Goal: Navigation & Orientation: Find specific page/section

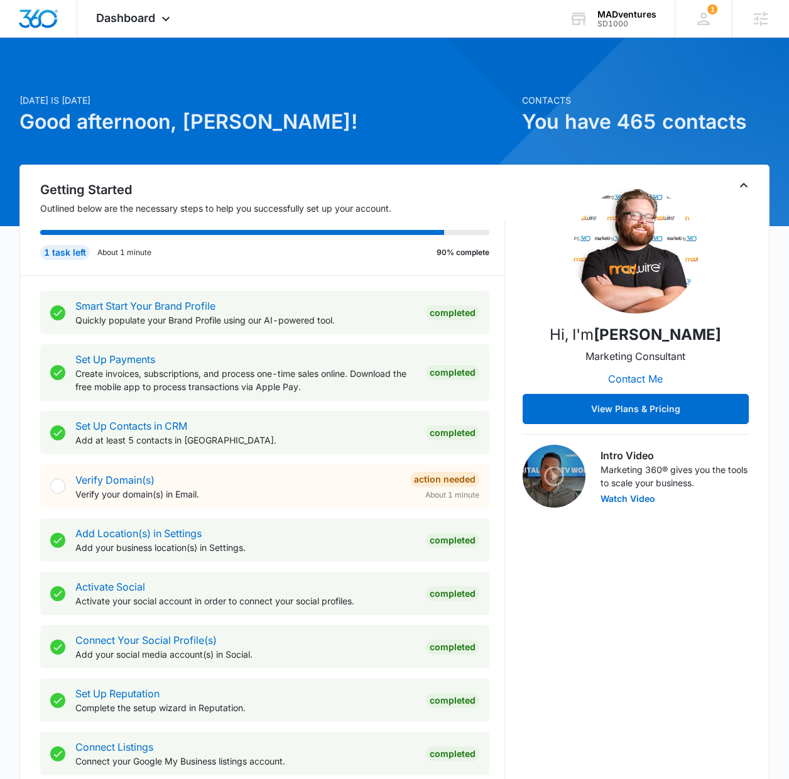
click at [652, 125] on h1 "You have 465 contacts" at bounding box center [645, 122] width 247 height 30
click at [595, 23] on div "MADventures SD1000 Your Accounts View All" at bounding box center [612, 18] width 124 height 37
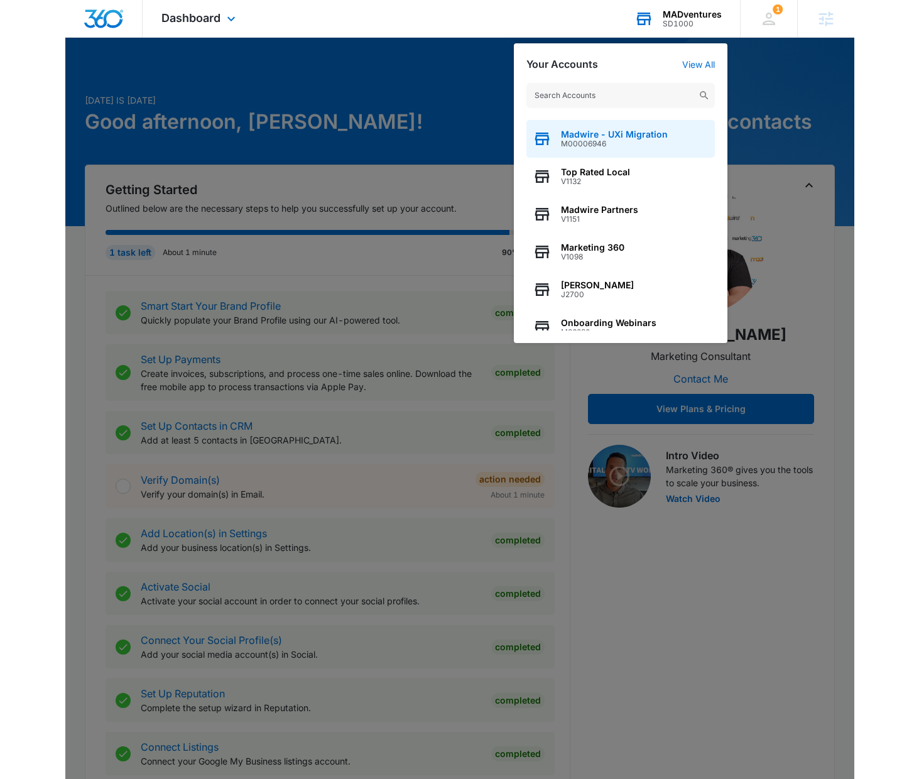
scroll to position [111, 0]
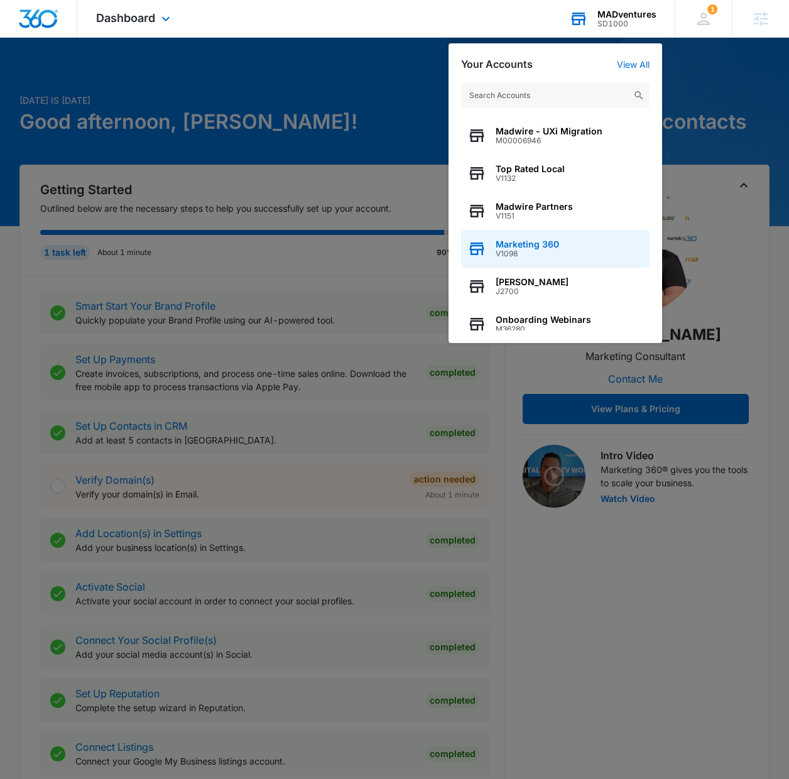
click at [564, 243] on div "Marketing 360 V1098" at bounding box center [555, 249] width 188 height 38
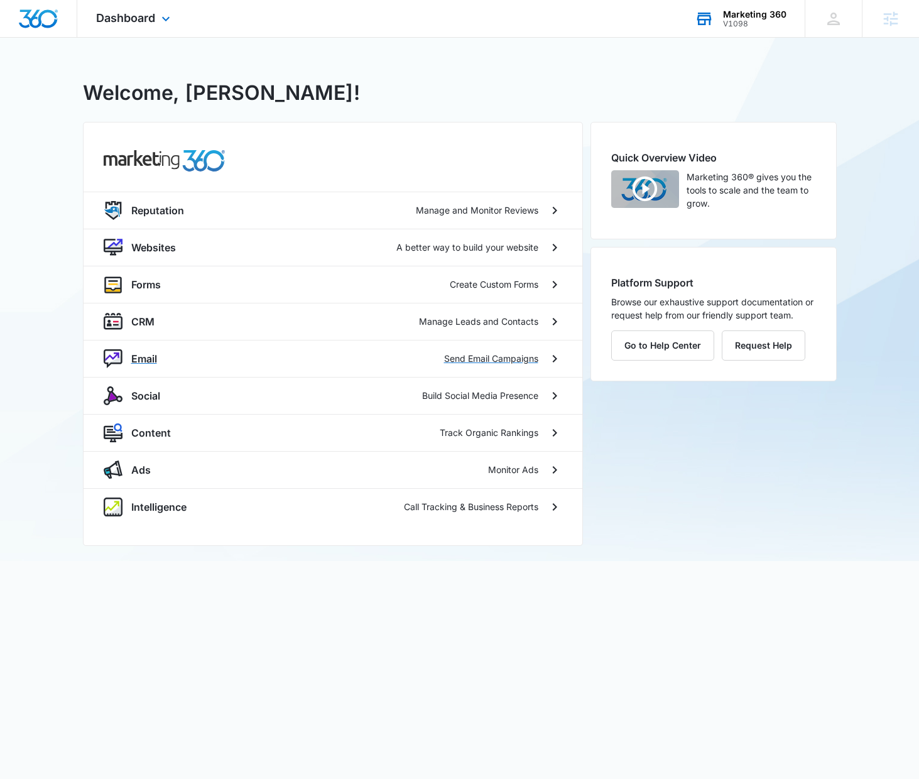
click at [195, 344] on div "Email Send Email Campaigns" at bounding box center [333, 358] width 499 height 37
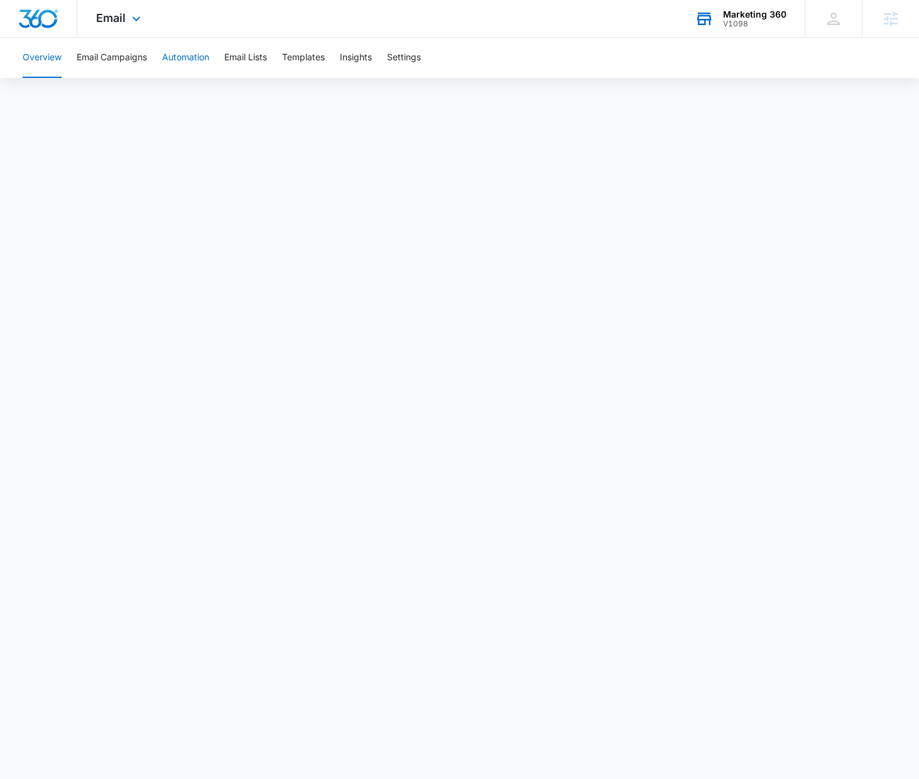
click at [197, 67] on button "Automation" at bounding box center [185, 58] width 47 height 40
click at [267, 63] on button "Email Lists" at bounding box center [245, 58] width 43 height 40
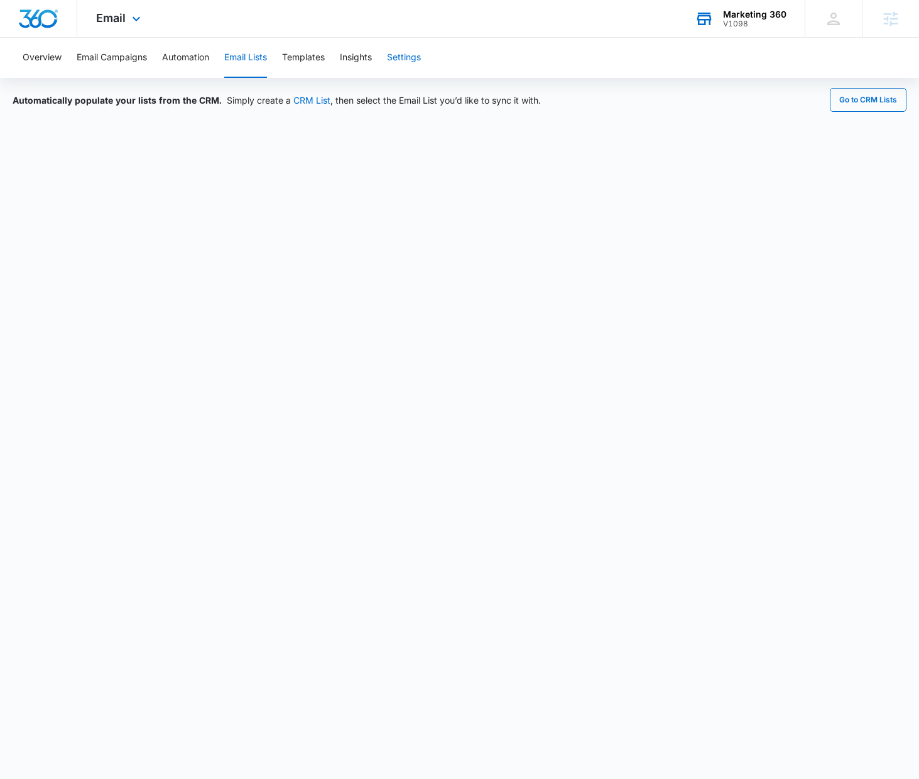
click at [411, 42] on button "Settings" at bounding box center [404, 58] width 34 height 40
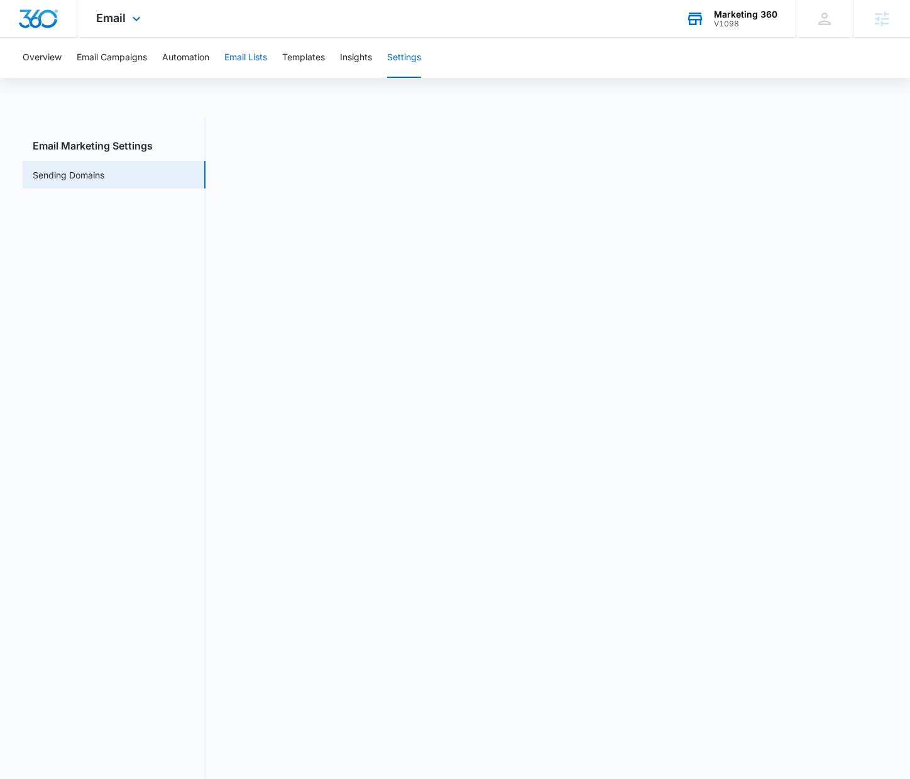
click at [259, 55] on button "Email Lists" at bounding box center [245, 58] width 43 height 40
